Goal: Information Seeking & Learning: Learn about a topic

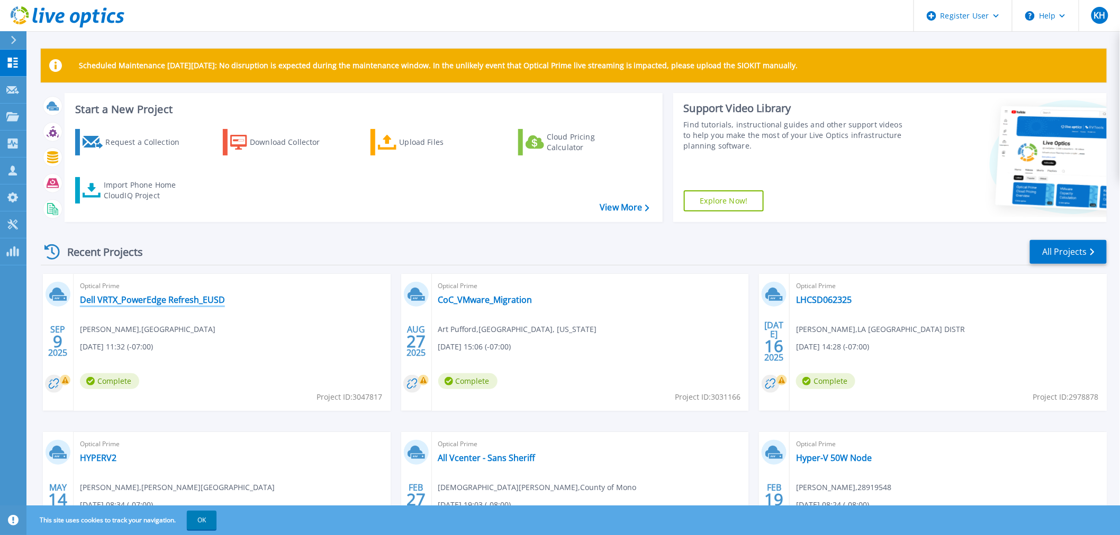
click at [141, 303] on link "Dell VRTX_PowerEdge Refresh_EUSD" at bounding box center [152, 300] width 145 height 11
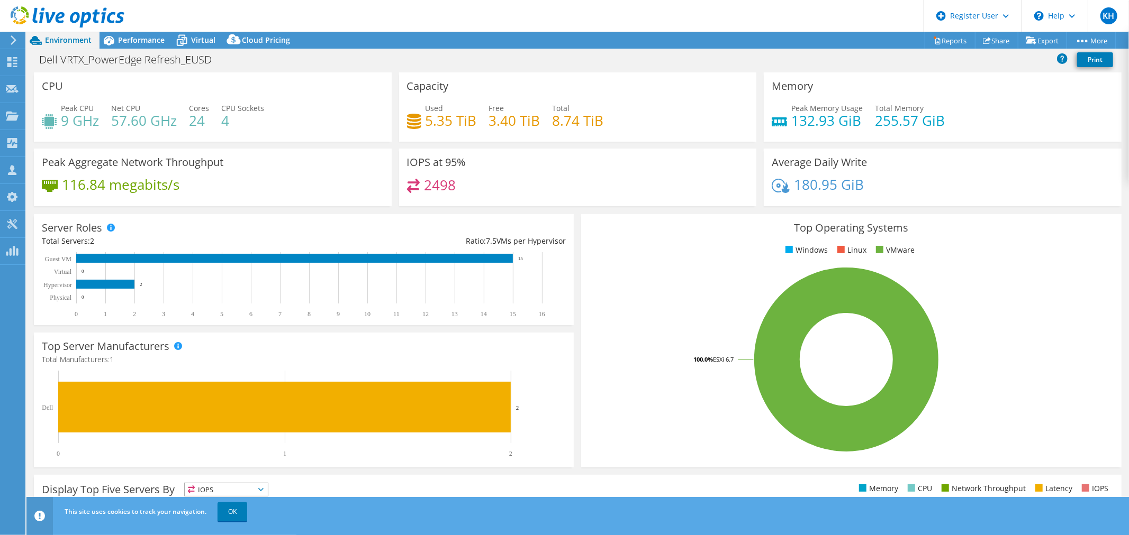
scroll to position [1, 0]
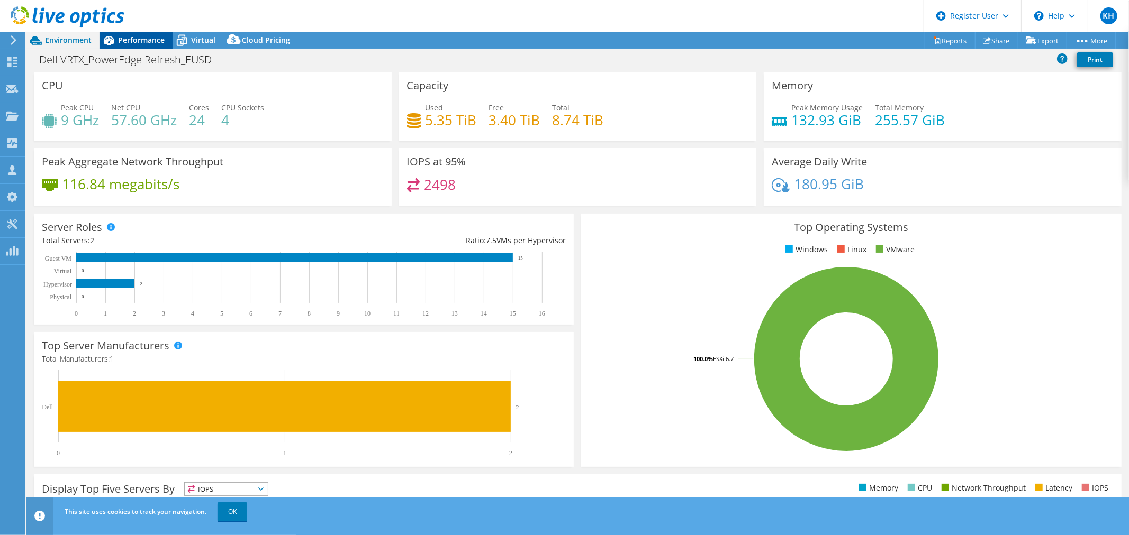
click at [147, 41] on span "Performance" at bounding box center [141, 40] width 47 height 10
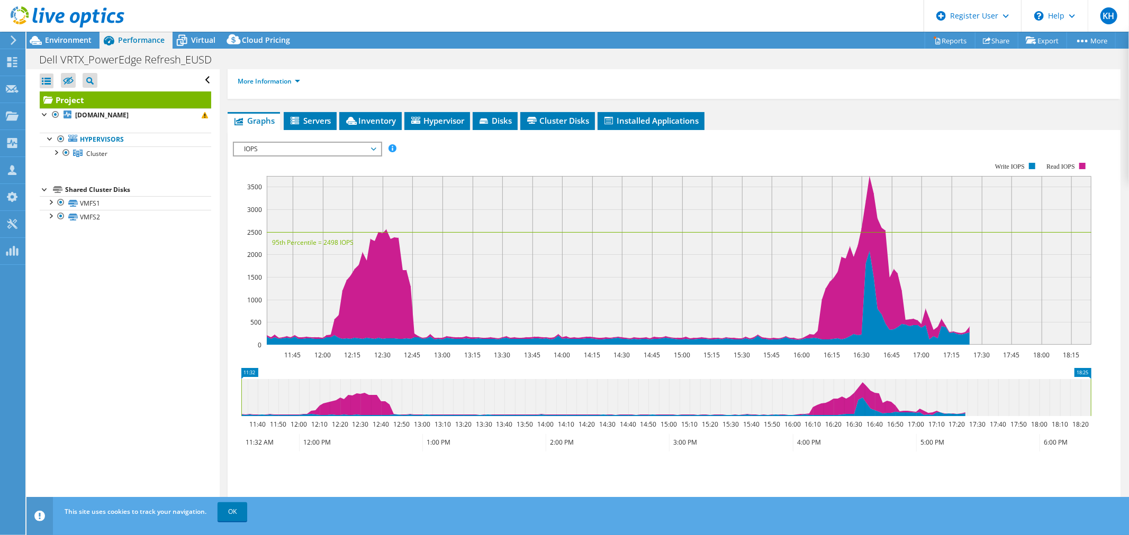
scroll to position [146, 0]
click at [366, 150] on span "IOPS" at bounding box center [307, 148] width 136 height 13
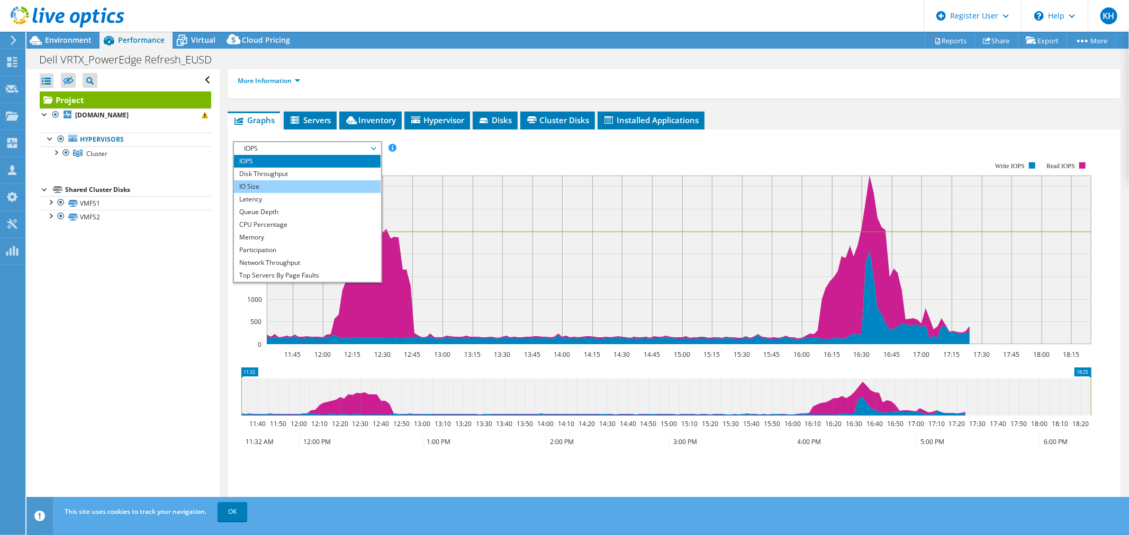
click at [330, 180] on li "IO Size" at bounding box center [307, 186] width 147 height 13
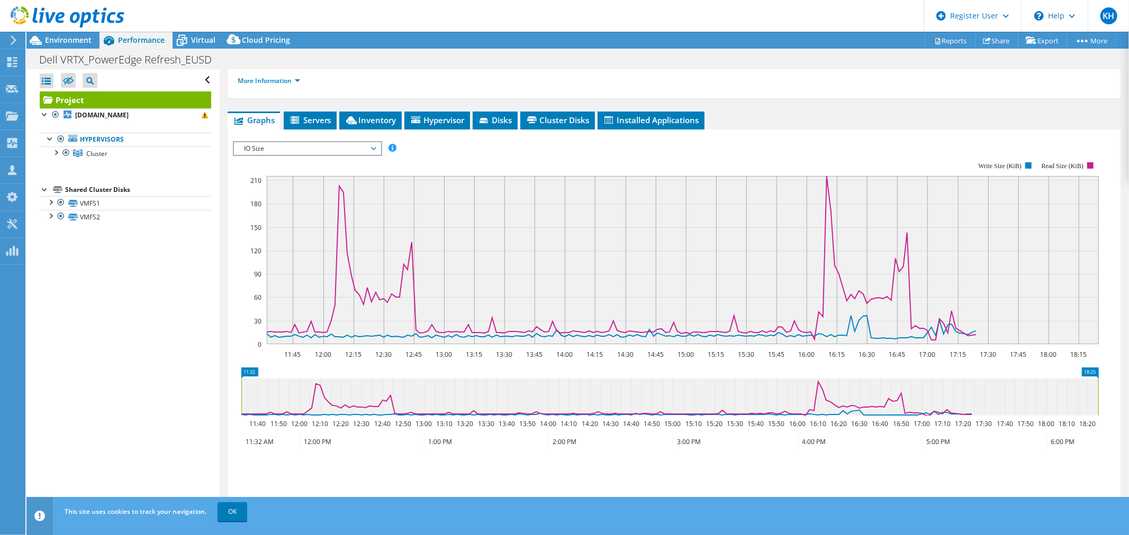
click at [338, 146] on span "IO Size" at bounding box center [307, 148] width 136 height 13
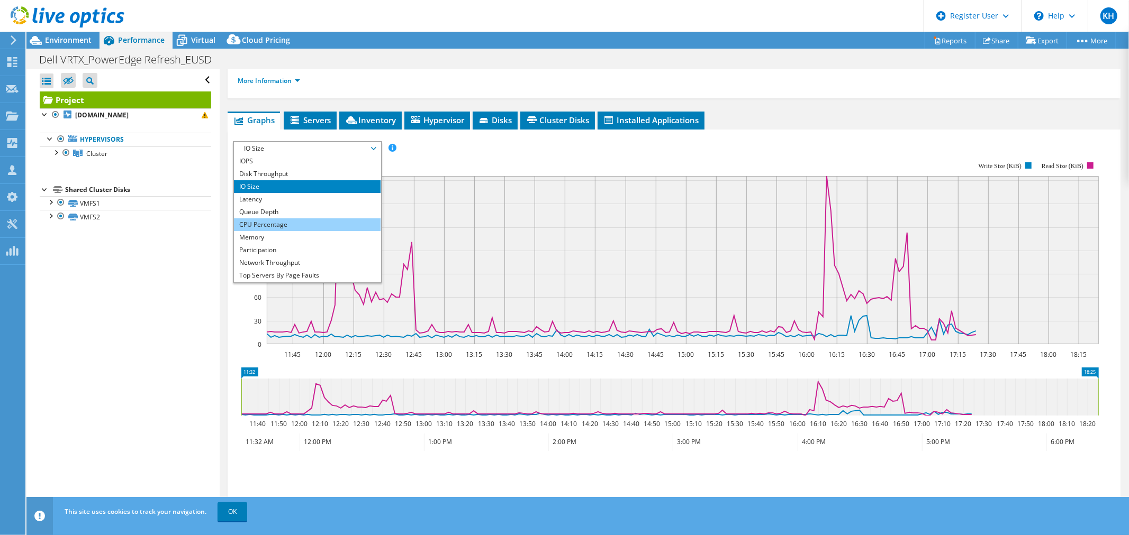
click at [310, 228] on li "CPU Percentage" at bounding box center [307, 225] width 147 height 13
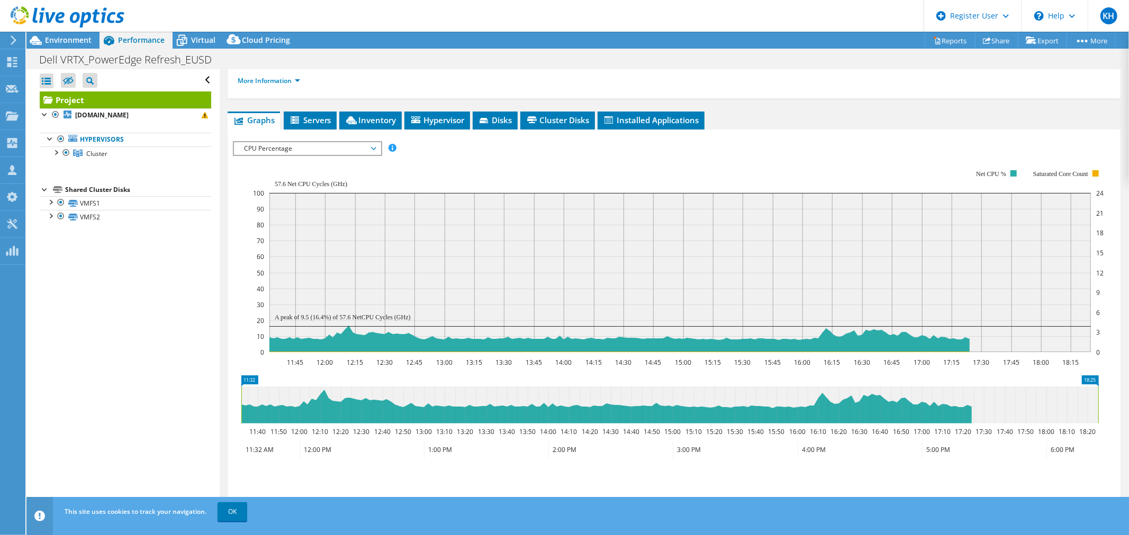
click at [361, 145] on span "CPU Percentage" at bounding box center [307, 148] width 136 height 13
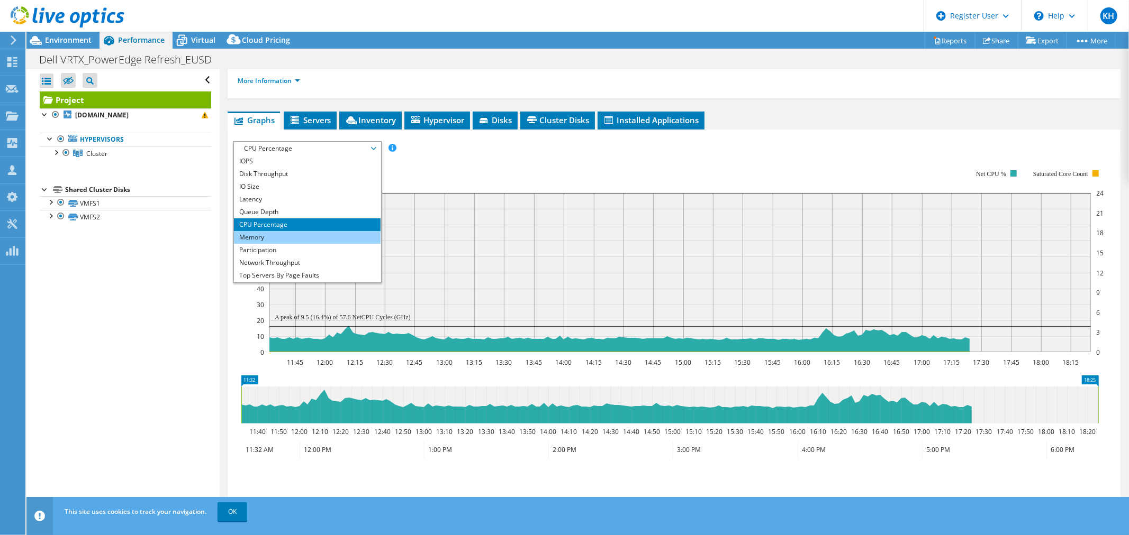
click at [313, 233] on li "Memory" at bounding box center [307, 237] width 147 height 13
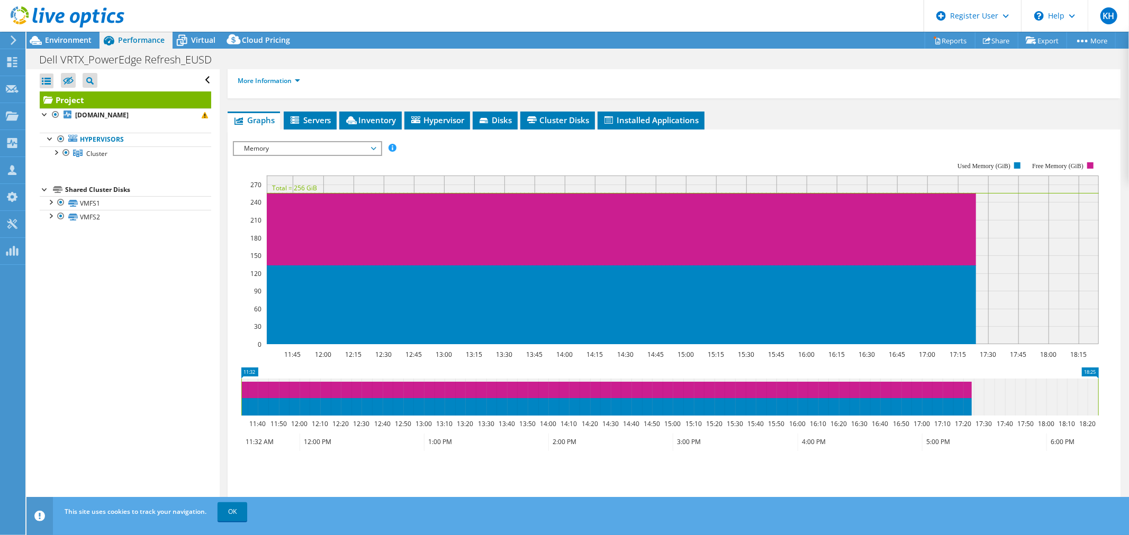
click at [326, 142] on span "Memory" at bounding box center [307, 148] width 136 height 13
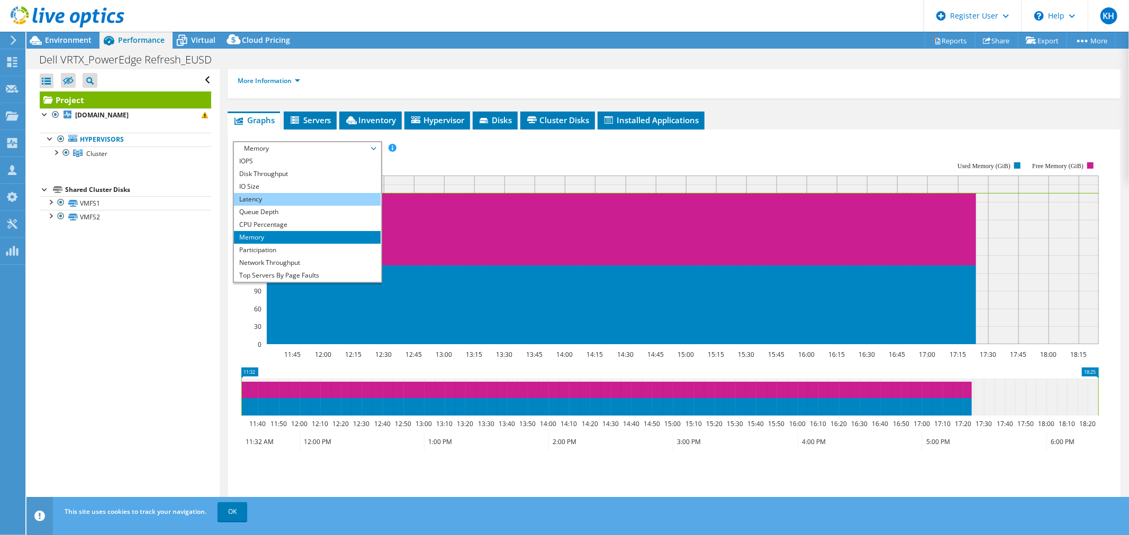
click at [275, 196] on li "Latency" at bounding box center [307, 199] width 147 height 13
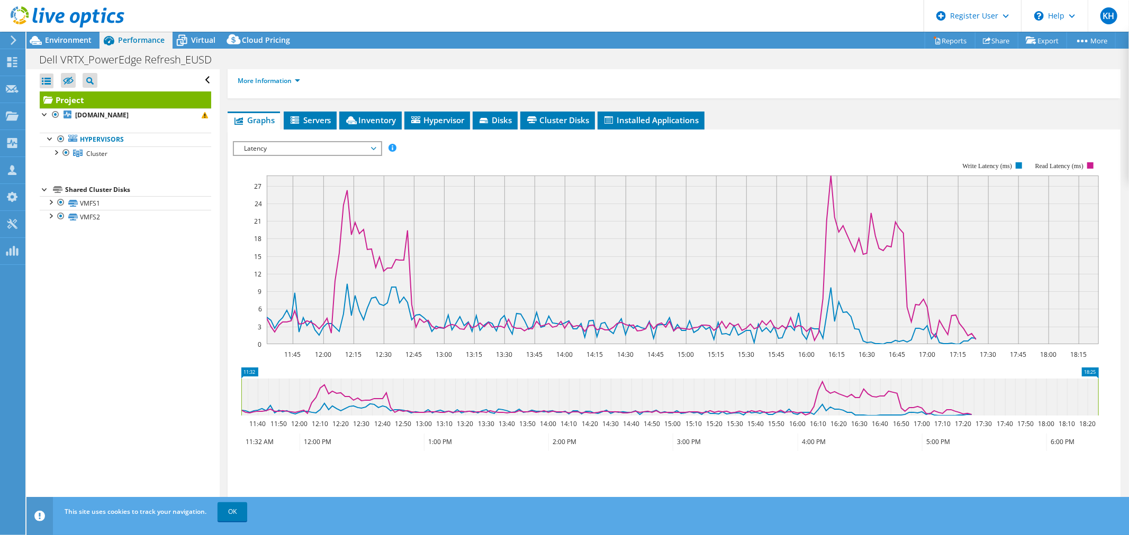
click at [298, 149] on span "Latency" at bounding box center [307, 148] width 136 height 13
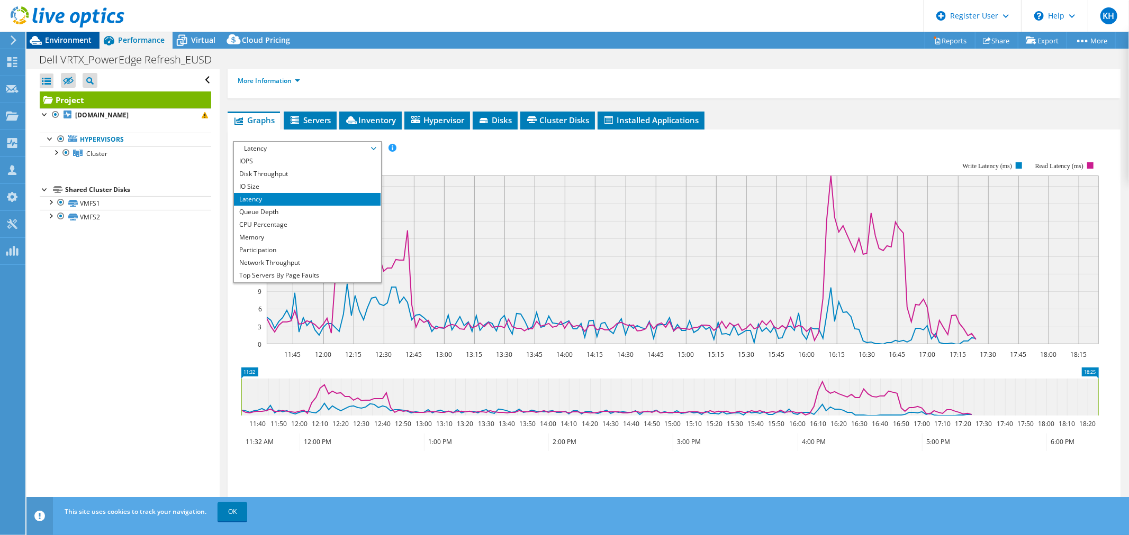
click at [73, 37] on span "Environment" at bounding box center [68, 40] width 47 height 10
